Goal: Navigation & Orientation: Find specific page/section

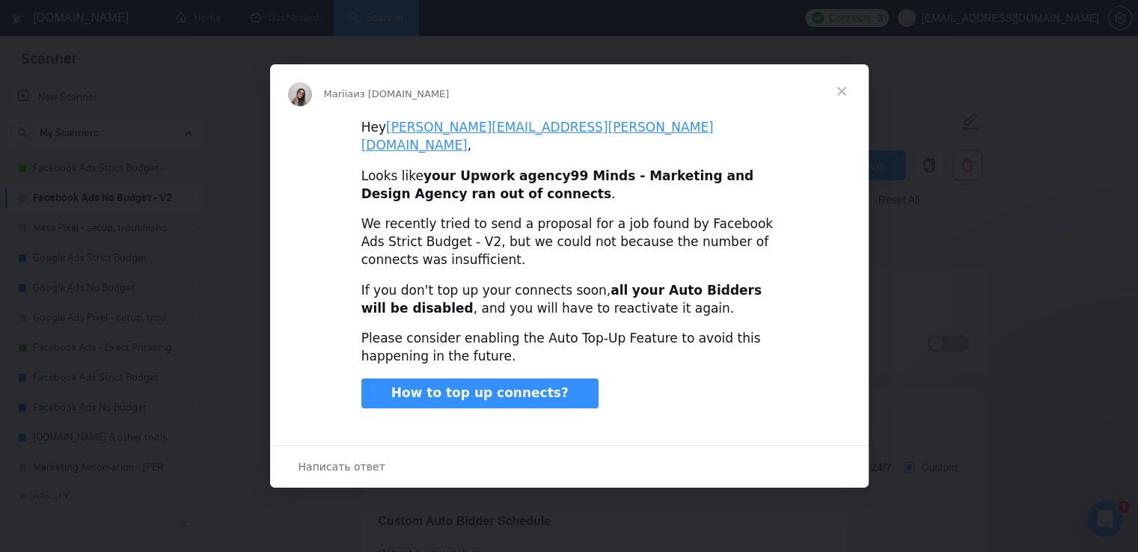
click at [843, 100] on span "Закрыть" at bounding box center [842, 91] width 54 height 54
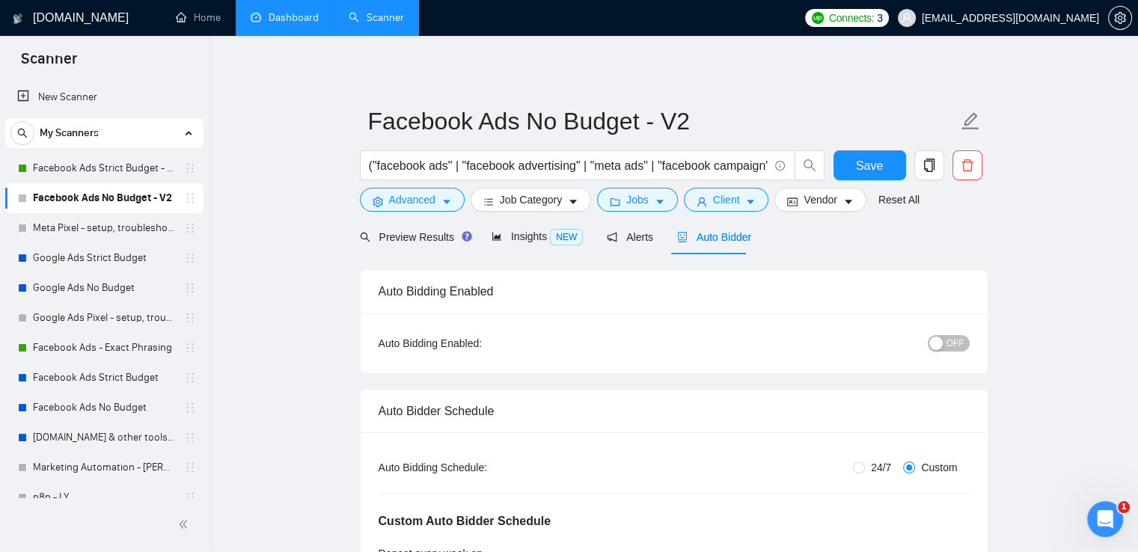
click at [280, 19] on link "Dashboard" at bounding box center [285, 17] width 68 height 13
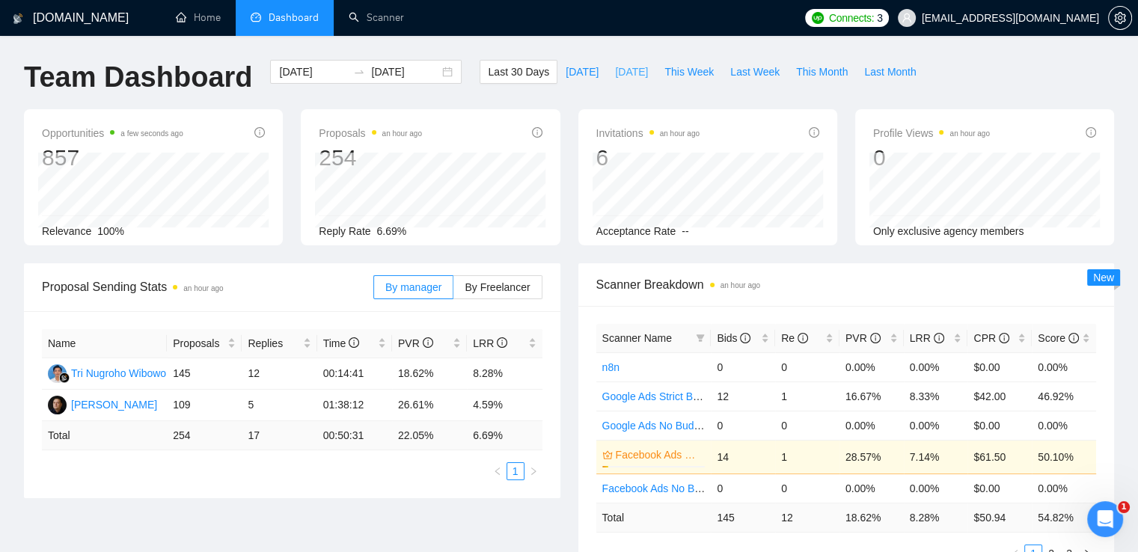
click at [617, 64] on span "[DATE]" at bounding box center [631, 72] width 33 height 16
type input "[DATE]"
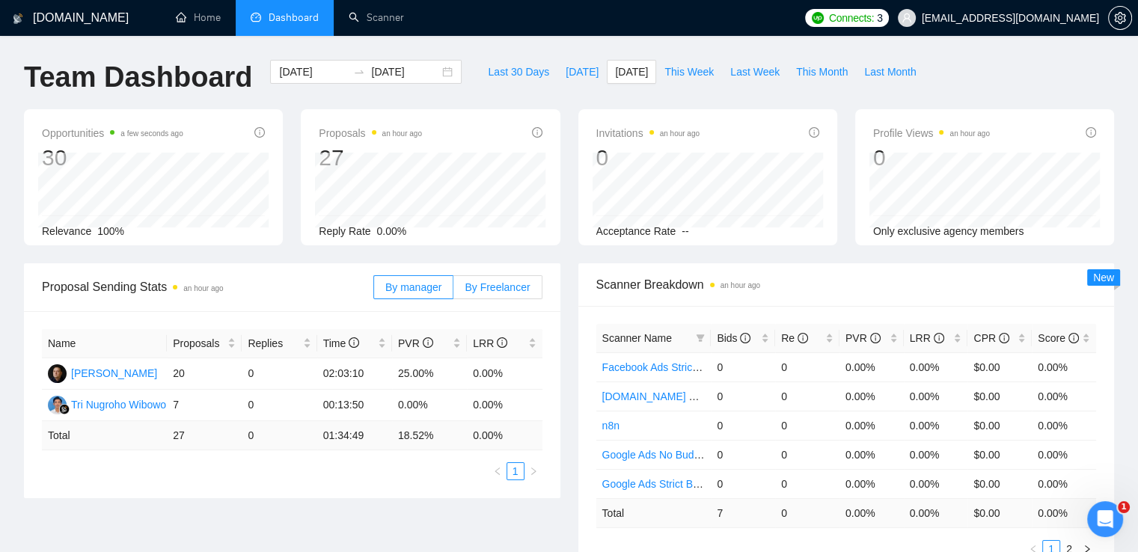
click at [514, 289] on span "By Freelancer" at bounding box center [497, 287] width 65 height 12
click at [454, 291] on input "By Freelancer" at bounding box center [454, 291] width 0 height 0
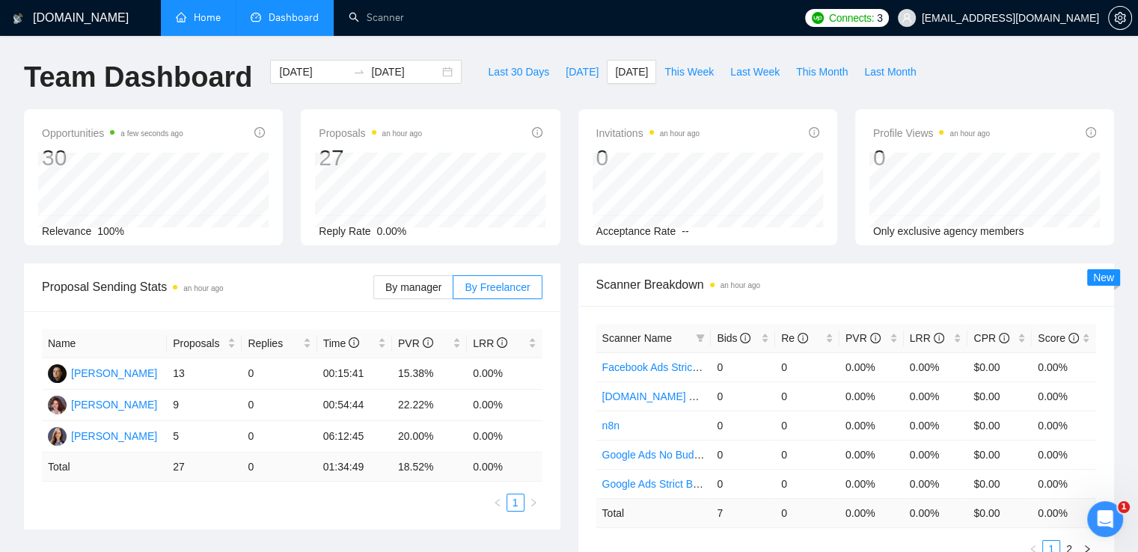
click at [204, 22] on link "Home" at bounding box center [198, 17] width 45 height 13
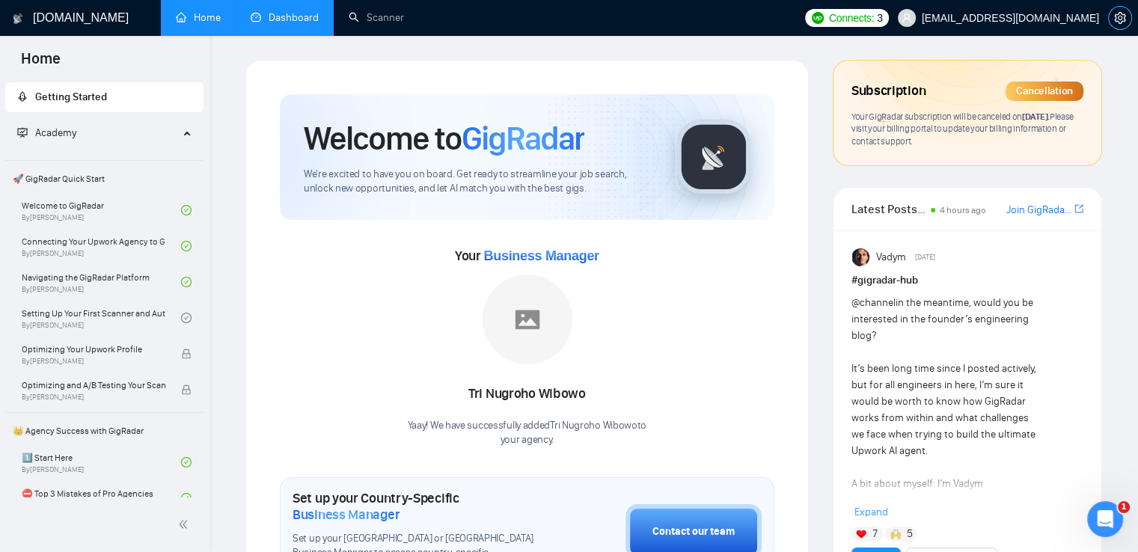
click at [1125, 19] on icon "setting" at bounding box center [1119, 18] width 11 height 12
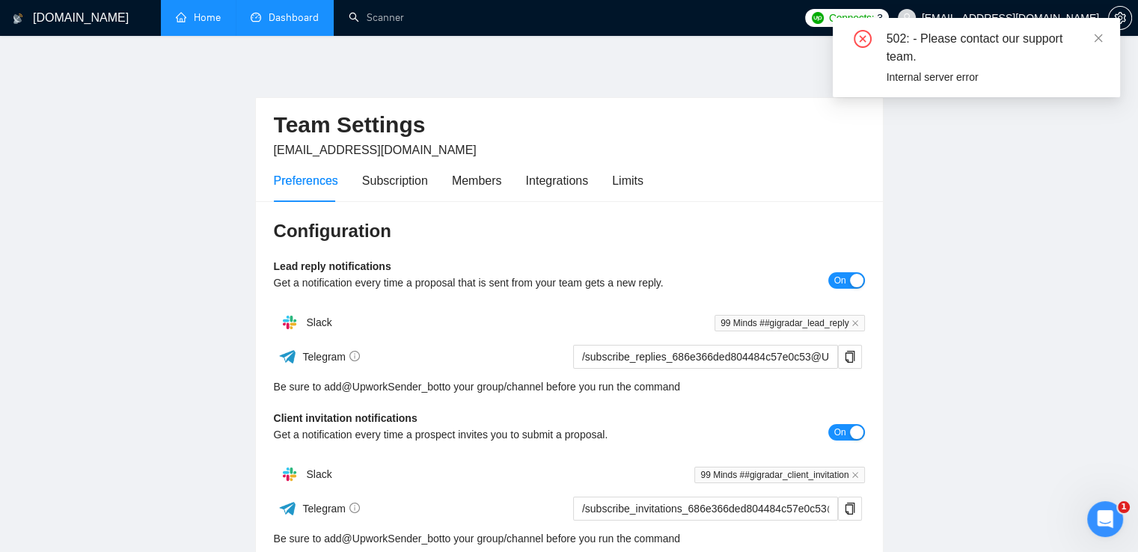
click at [607, 175] on div "Preferences Subscription Members Integrations Limits" at bounding box center [459, 180] width 370 height 43
click at [1105, 38] on div "502: - Please contact our support team. Internal server error" at bounding box center [976, 57] width 287 height 79
click at [1099, 37] on icon "close" at bounding box center [1098, 38] width 10 height 10
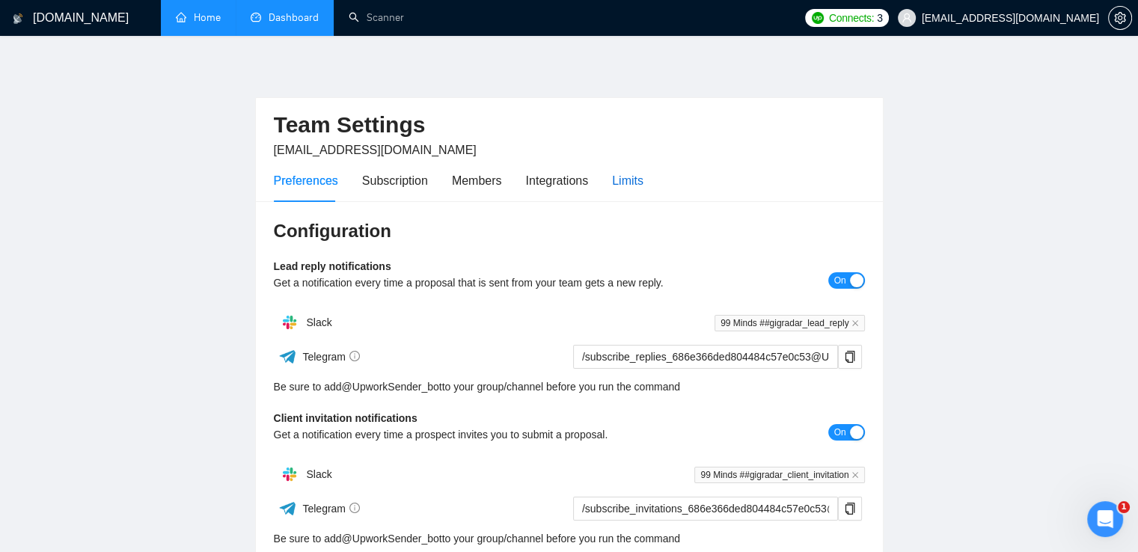
click at [634, 183] on div "Limits" at bounding box center [627, 180] width 31 height 19
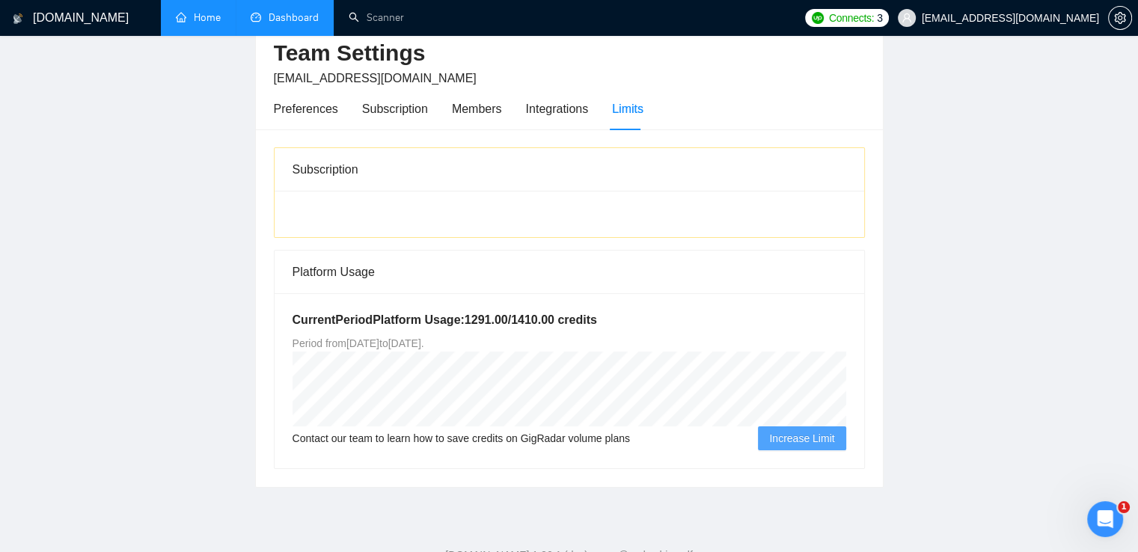
scroll to position [46, 0]
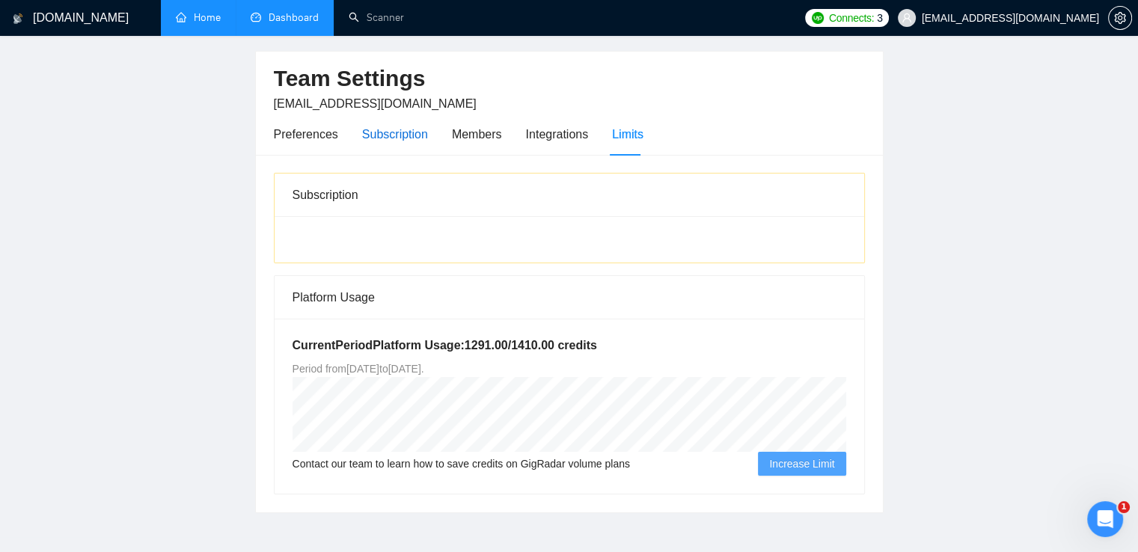
click at [414, 132] on div "Subscription" at bounding box center [395, 134] width 66 height 19
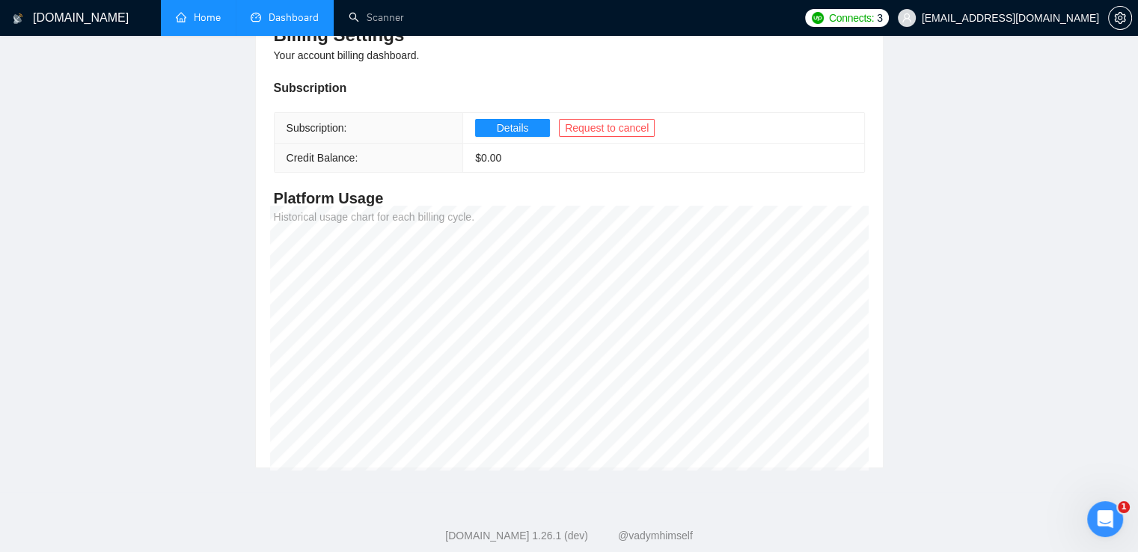
scroll to position [46, 0]
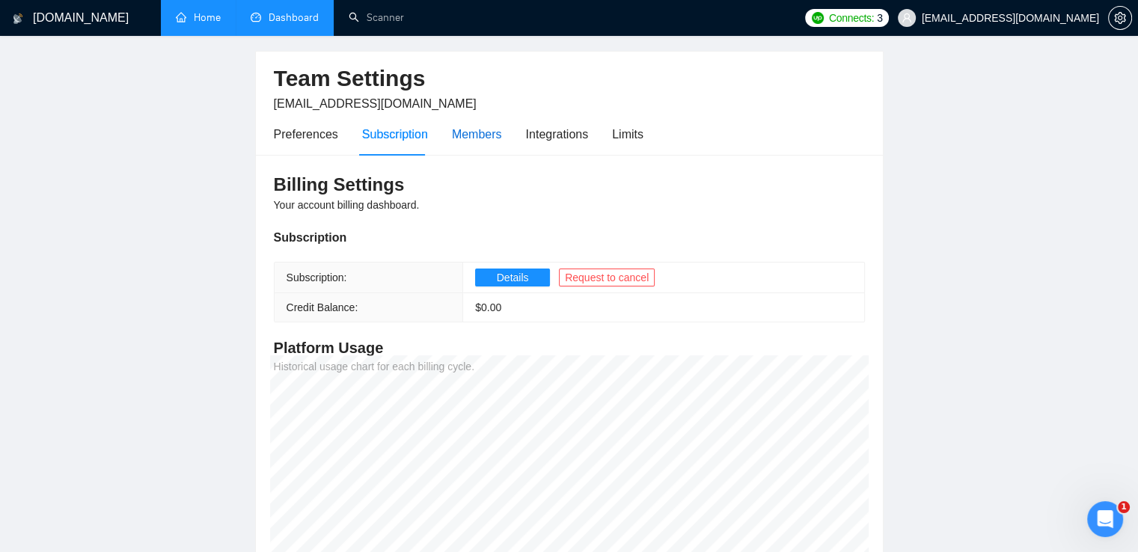
click at [466, 134] on div "Members" at bounding box center [477, 134] width 50 height 19
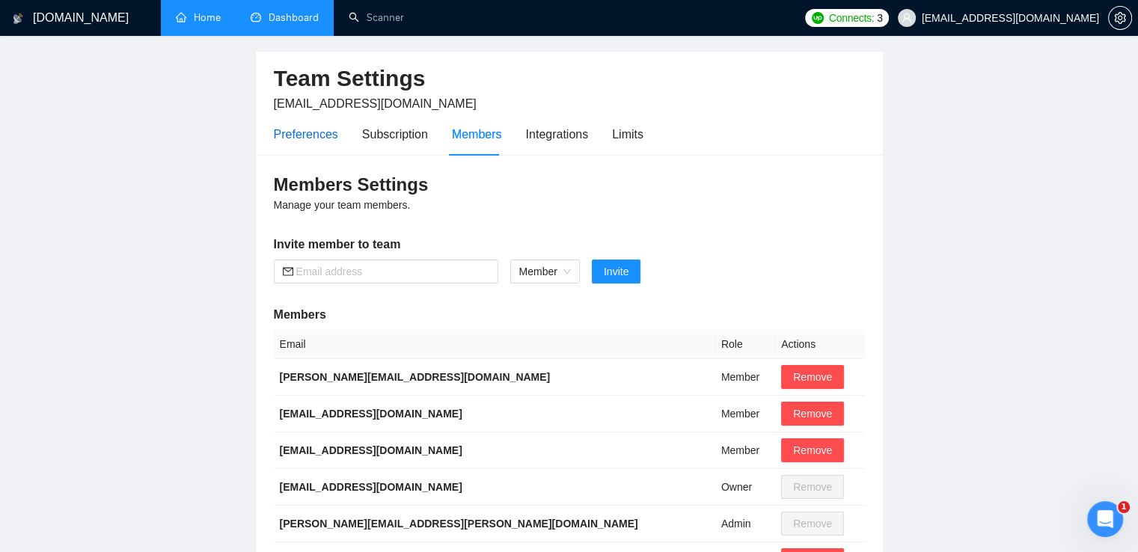
click at [305, 140] on div "Preferences" at bounding box center [306, 134] width 64 height 19
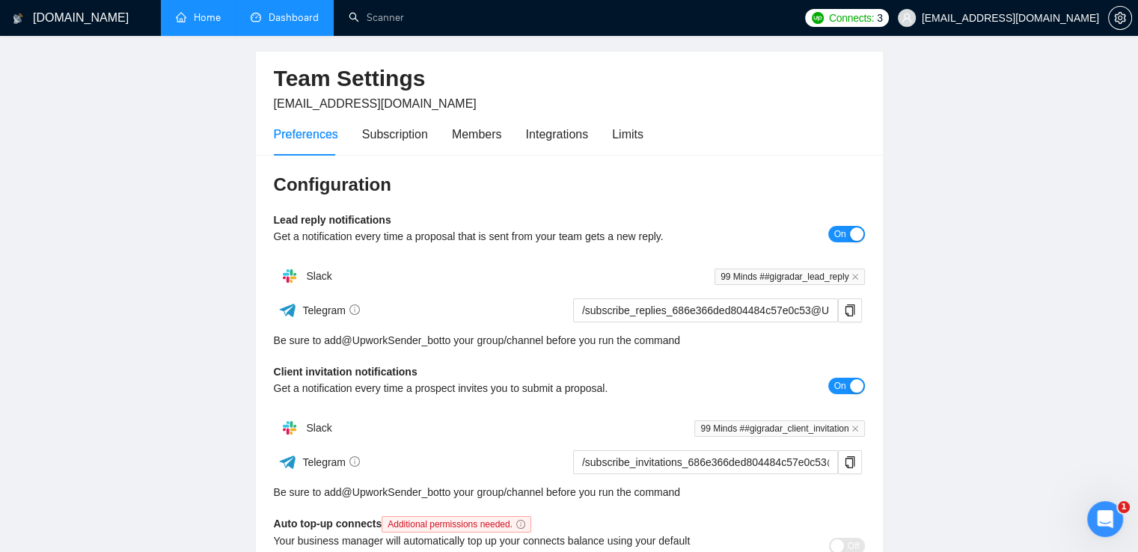
click at [201, 24] on link "Home" at bounding box center [198, 17] width 45 height 13
